Goal: Register for event/course

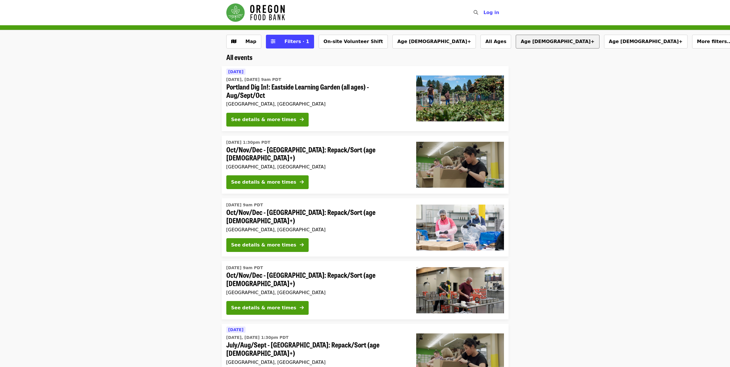
click at [516, 41] on button "Age [DEMOGRAPHIC_DATA]+" at bounding box center [557, 42] width 83 height 14
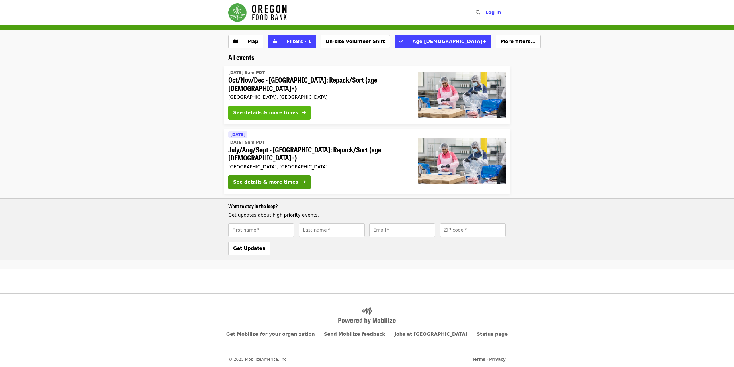
click at [256, 111] on div "See details & more times" at bounding box center [265, 112] width 65 height 7
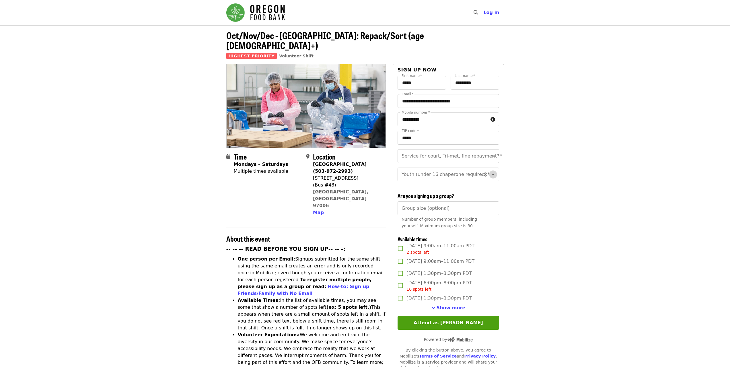
click at [492, 174] on icon "Open" at bounding box center [493, 174] width 3 height 1
click at [492, 174] on icon "Close" at bounding box center [493, 174] width 3 height 1
click at [491, 171] on icon "Open" at bounding box center [493, 174] width 7 height 7
click at [425, 185] on li "16 and older" at bounding box center [446, 184] width 97 height 10
type input "**********"
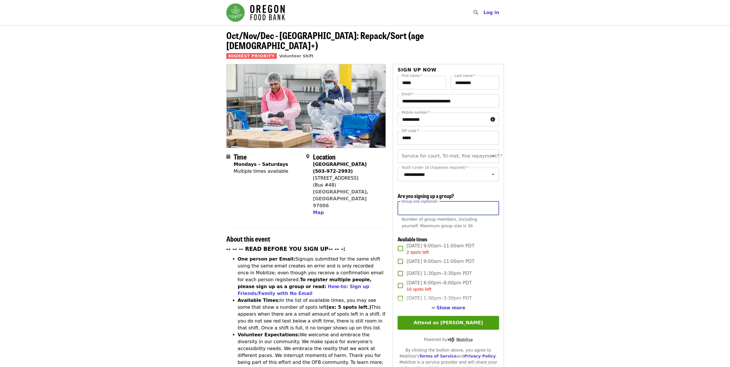
click at [408, 207] on input "Group size (optional)" at bounding box center [448, 208] width 101 height 14
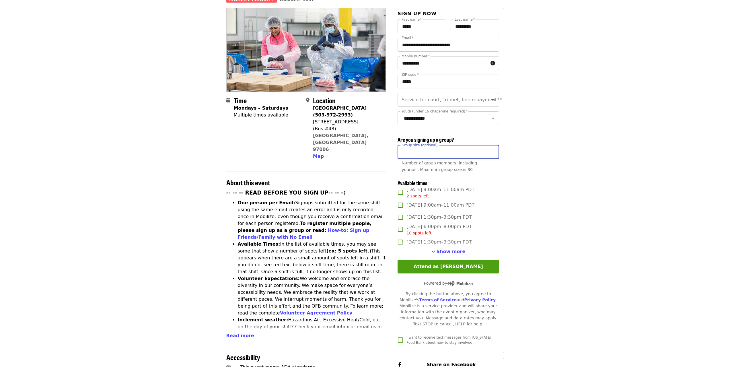
scroll to position [57, 0]
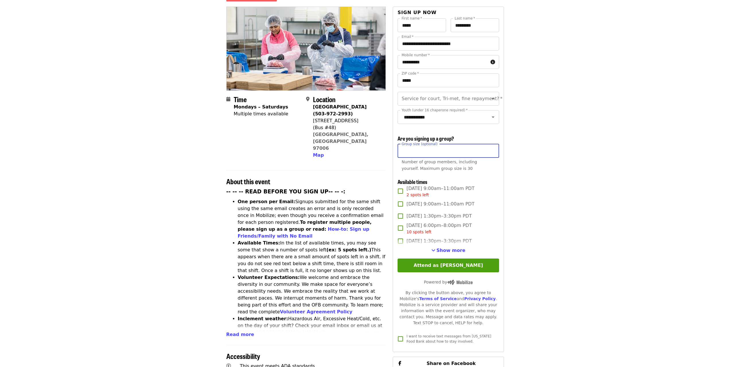
type input "*"
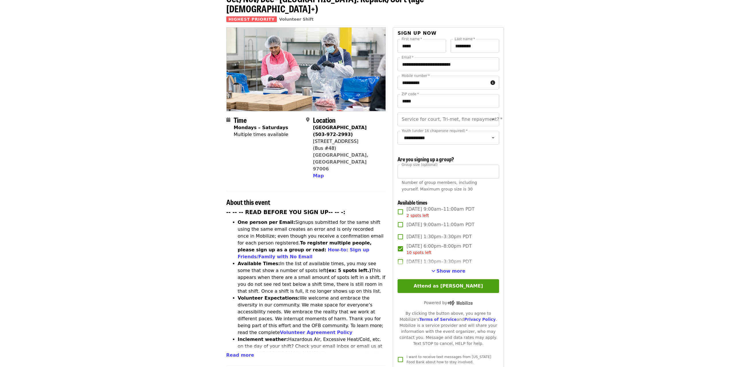
scroll to position [29, 0]
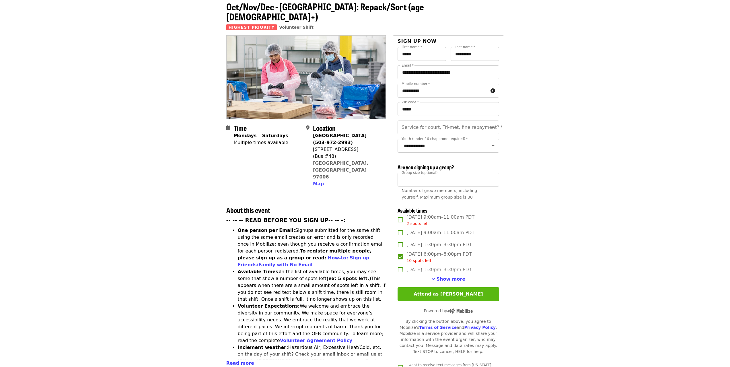
click at [417, 292] on button "Attend as [PERSON_NAME]" at bounding box center [448, 294] width 101 height 14
click at [490, 124] on icon "Open" at bounding box center [493, 127] width 7 height 7
click at [407, 133] on li "No" at bounding box center [446, 133] width 97 height 10
type input "**"
click at [443, 295] on button "Attend as [PERSON_NAME]" at bounding box center [448, 294] width 101 height 14
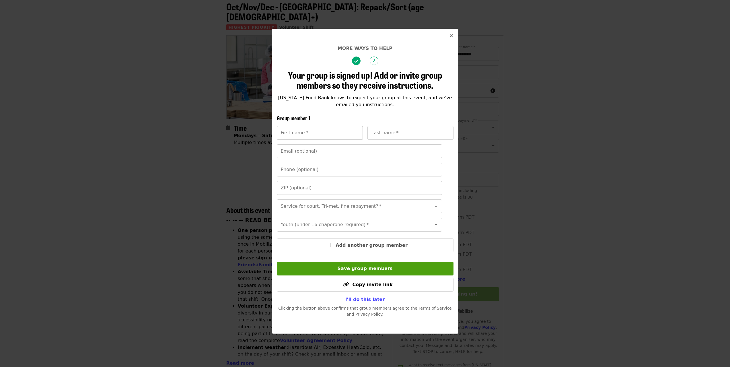
click at [332, 132] on input "First name   *" at bounding box center [320, 133] width 86 height 14
type input "*******"
click at [380, 134] on input "Last name   *" at bounding box center [410, 133] width 86 height 14
type input "********"
click at [332, 157] on input "Email (optional)" at bounding box center [359, 151] width 165 height 14
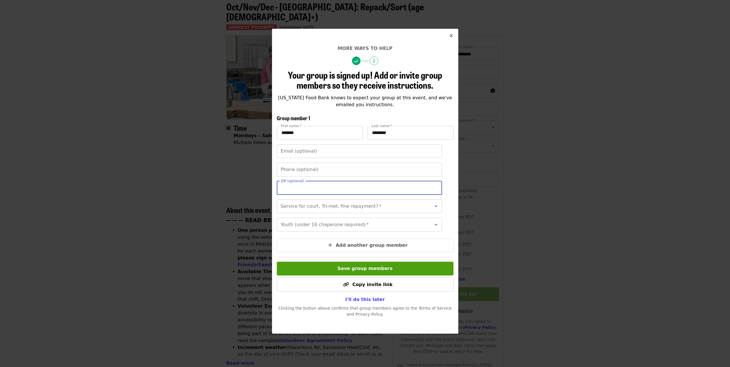
click at [300, 190] on input "ZIP (optional)" at bounding box center [359, 188] width 165 height 14
click at [289, 199] on div "Phone (optional) Phone (optional) ZIP (optional) ZIP (optional)" at bounding box center [365, 181] width 177 height 37
click at [433, 208] on icon "Open" at bounding box center [436, 206] width 7 height 7
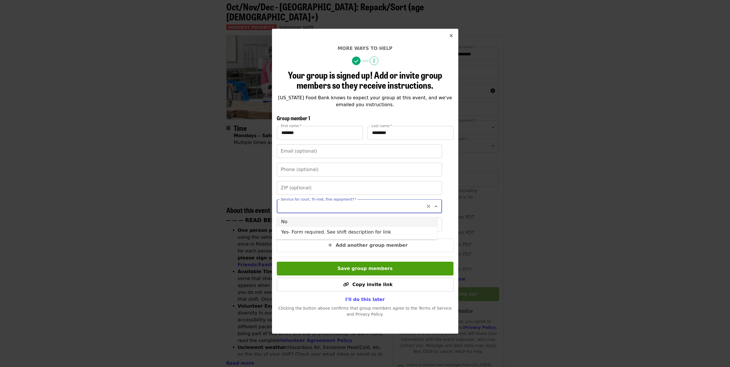
click at [299, 221] on li "No" at bounding box center [357, 222] width 161 height 10
type input "**"
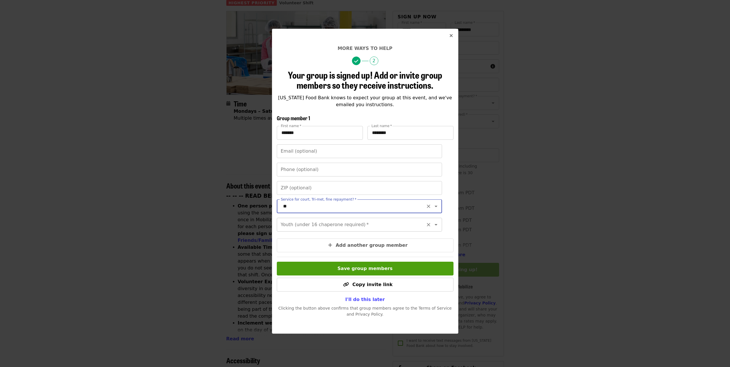
scroll to position [115, 0]
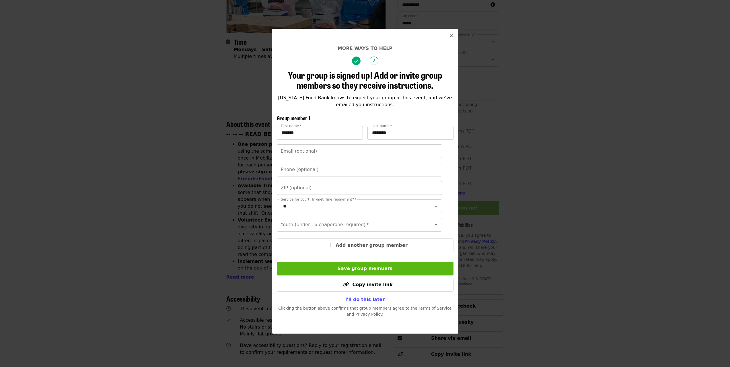
click at [346, 271] on span "Save group members" at bounding box center [365, 268] width 55 height 5
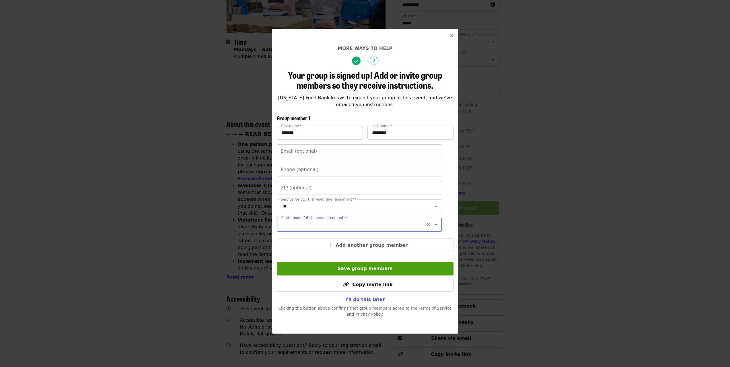
click at [433, 226] on icon "Open" at bounding box center [436, 224] width 7 height 7
click at [313, 255] on li "Under 16" at bounding box center [357, 255] width 161 height 10
type input "********"
click at [317, 275] on button "Save group members" at bounding box center [365, 269] width 177 height 14
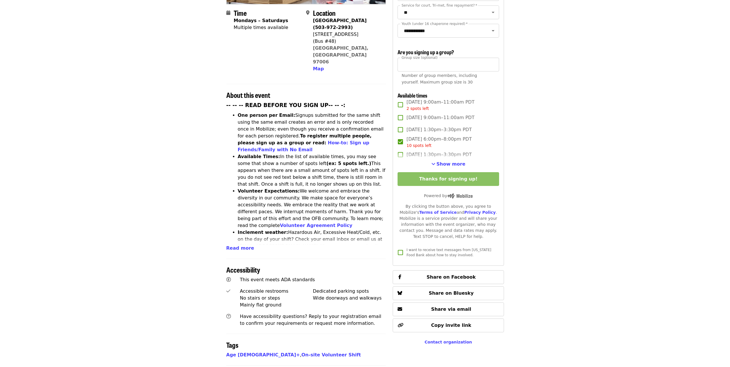
scroll to position [143, 0]
click at [422, 306] on span "Share via email" at bounding box center [448, 309] width 101 height 7
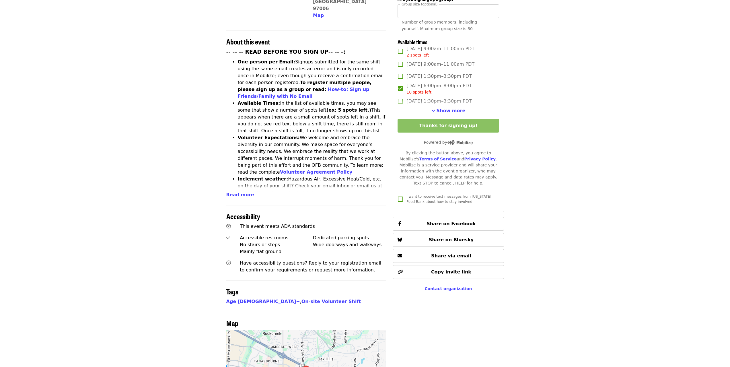
scroll to position [201, 0]
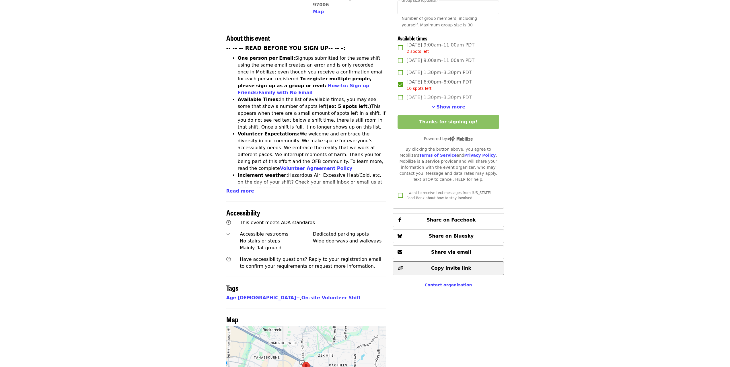
click at [422, 265] on span "Copy invite link" at bounding box center [448, 268] width 101 height 7
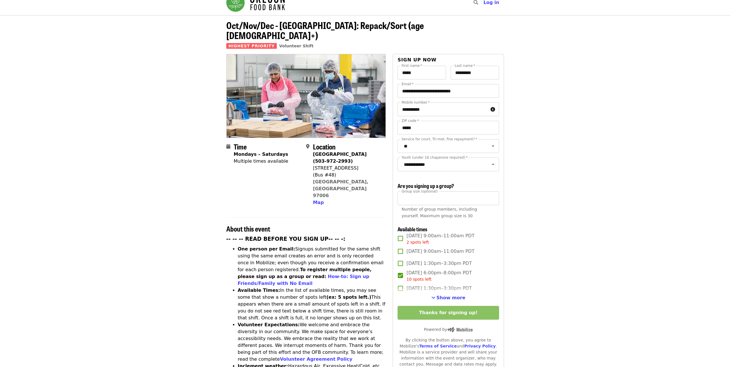
scroll to position [0, 0]
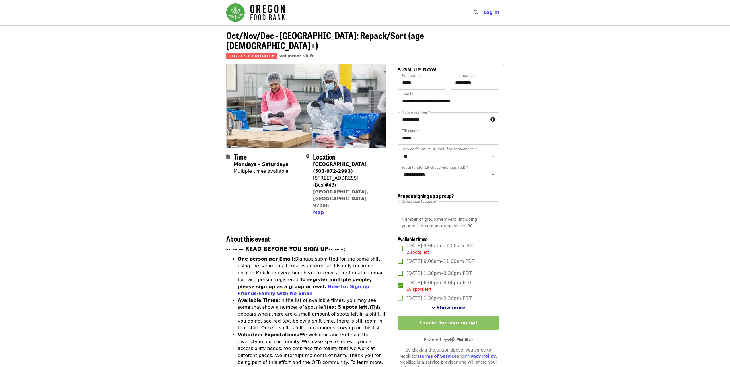
click at [457, 308] on span "Show more" at bounding box center [451, 307] width 29 height 5
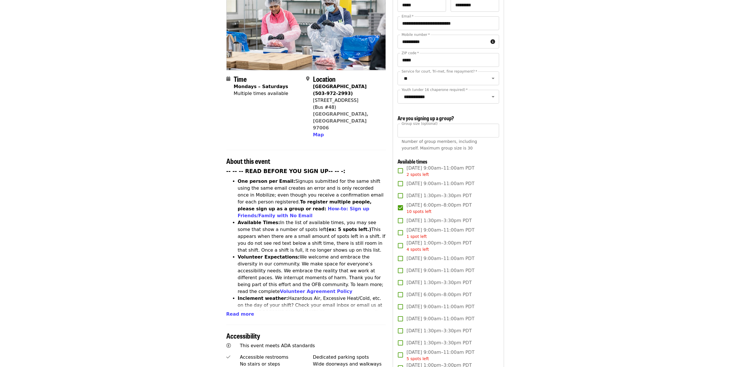
scroll to position [86, 0]
